Goal: Task Accomplishment & Management: Manage account settings

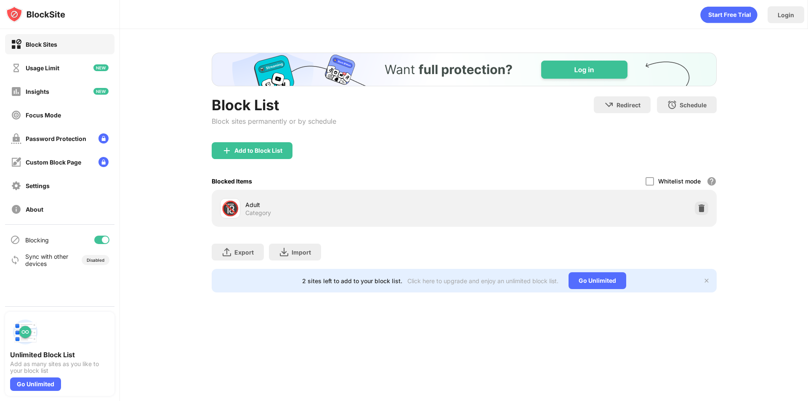
click at [695, 209] on div at bounding box center [701, 207] width 13 height 13
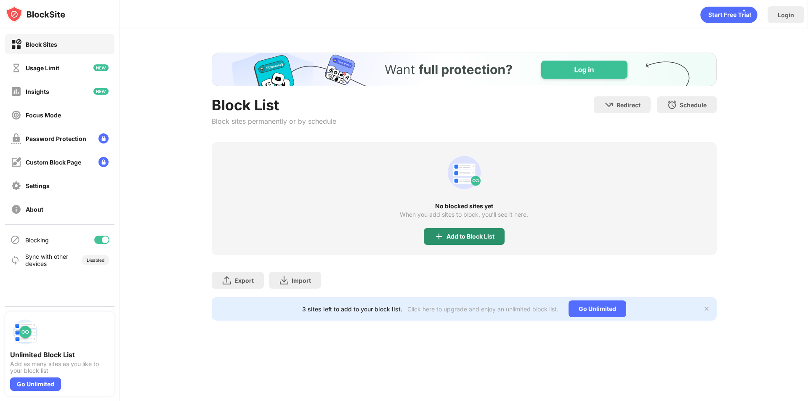
click at [493, 240] on div "Add to Block List" at bounding box center [464, 236] width 81 height 17
